Goal: Go to known website: Go to known website

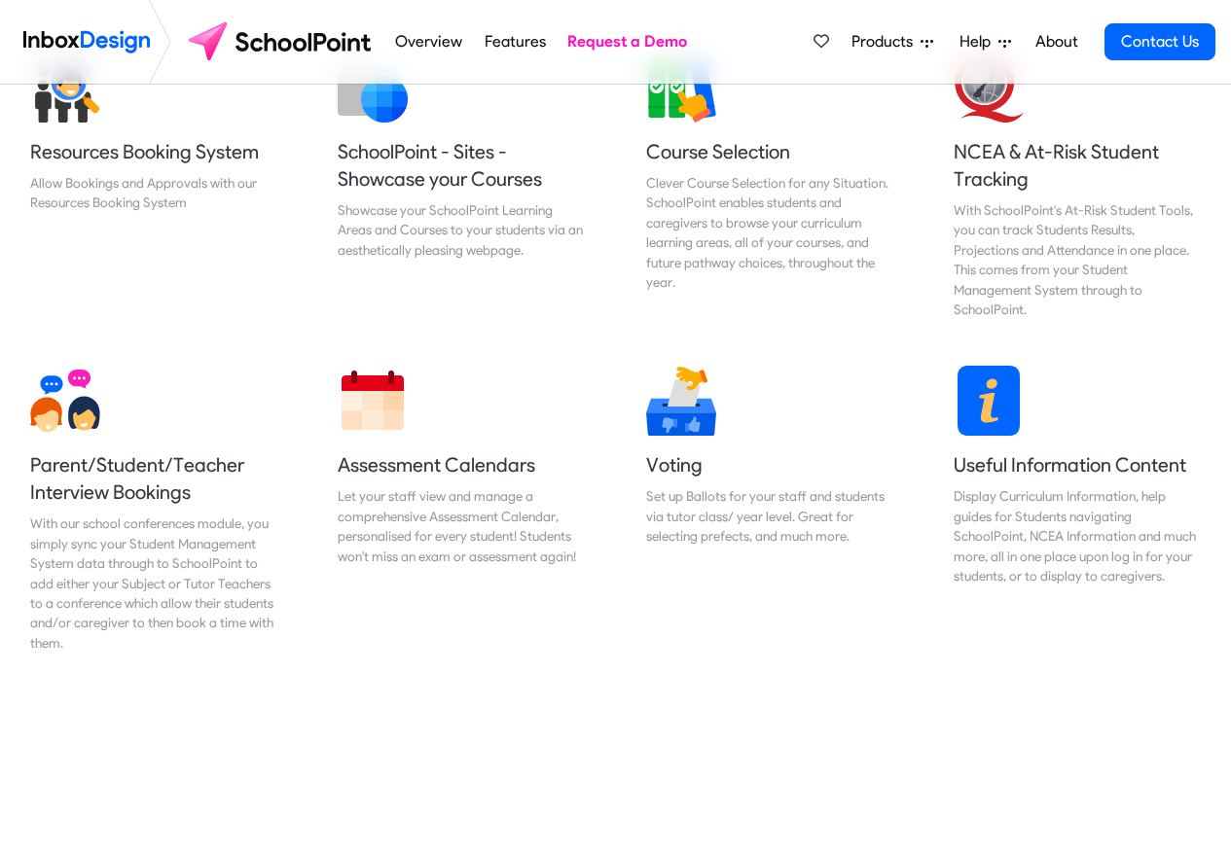
scroll to position [817, 0]
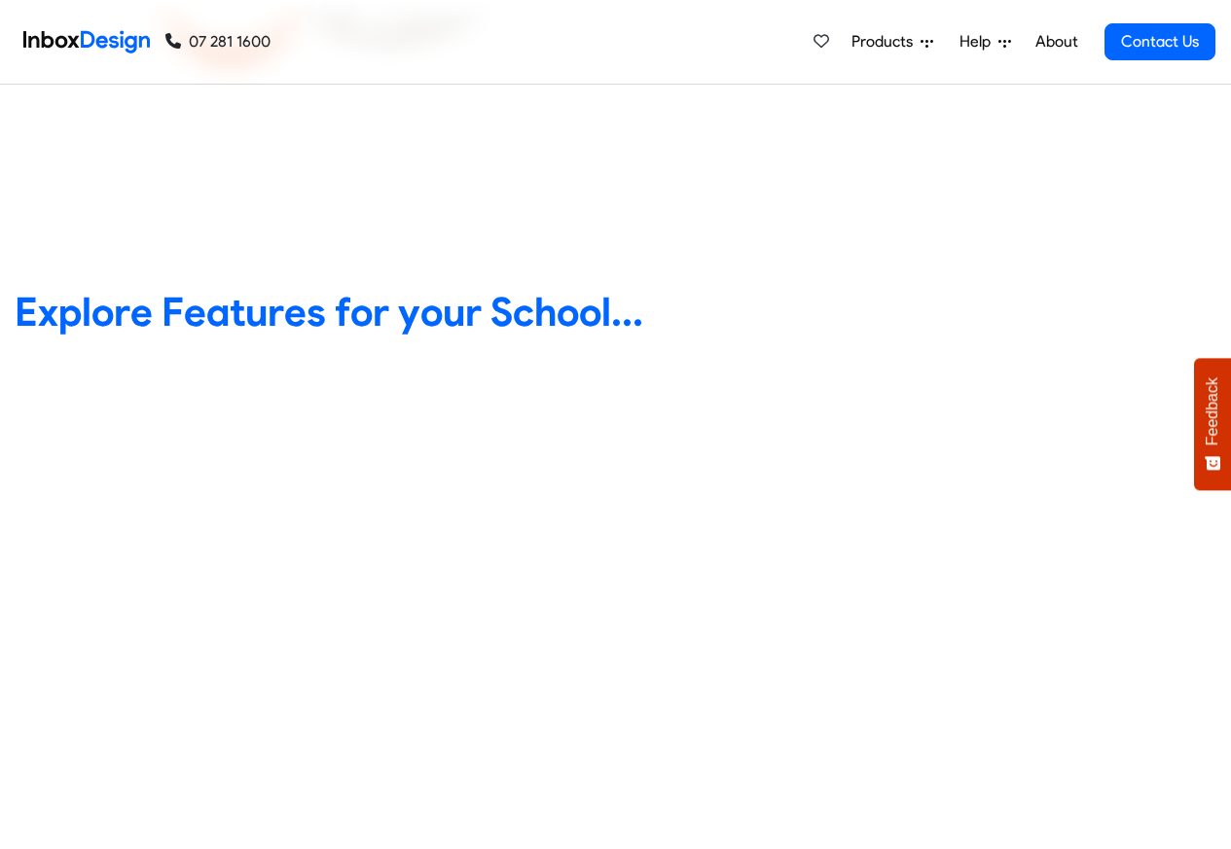
scroll to position [817, 0]
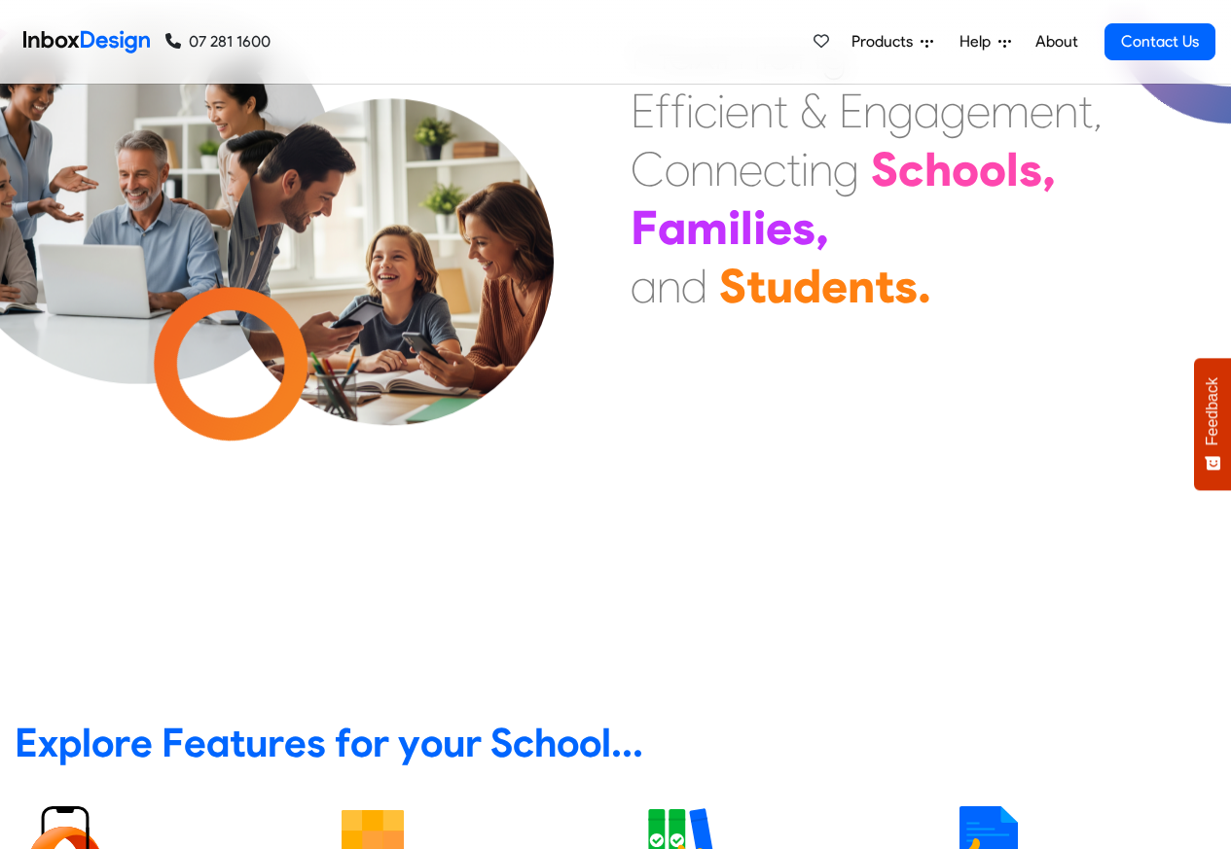
scroll to position [817, 0]
